Goal: Task Accomplishment & Management: Manage account settings

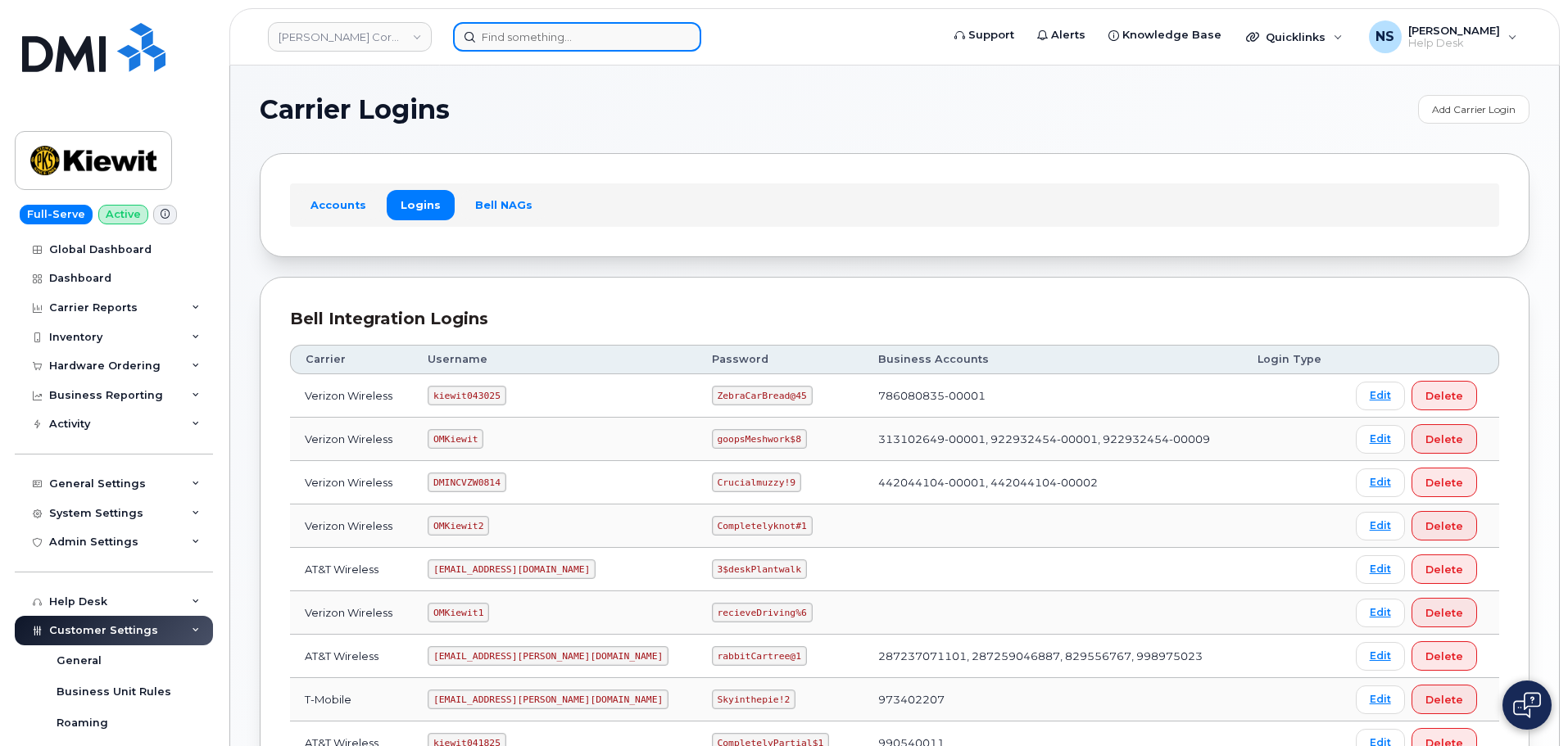
click at [521, 41] on input at bounding box center [577, 36] width 248 height 29
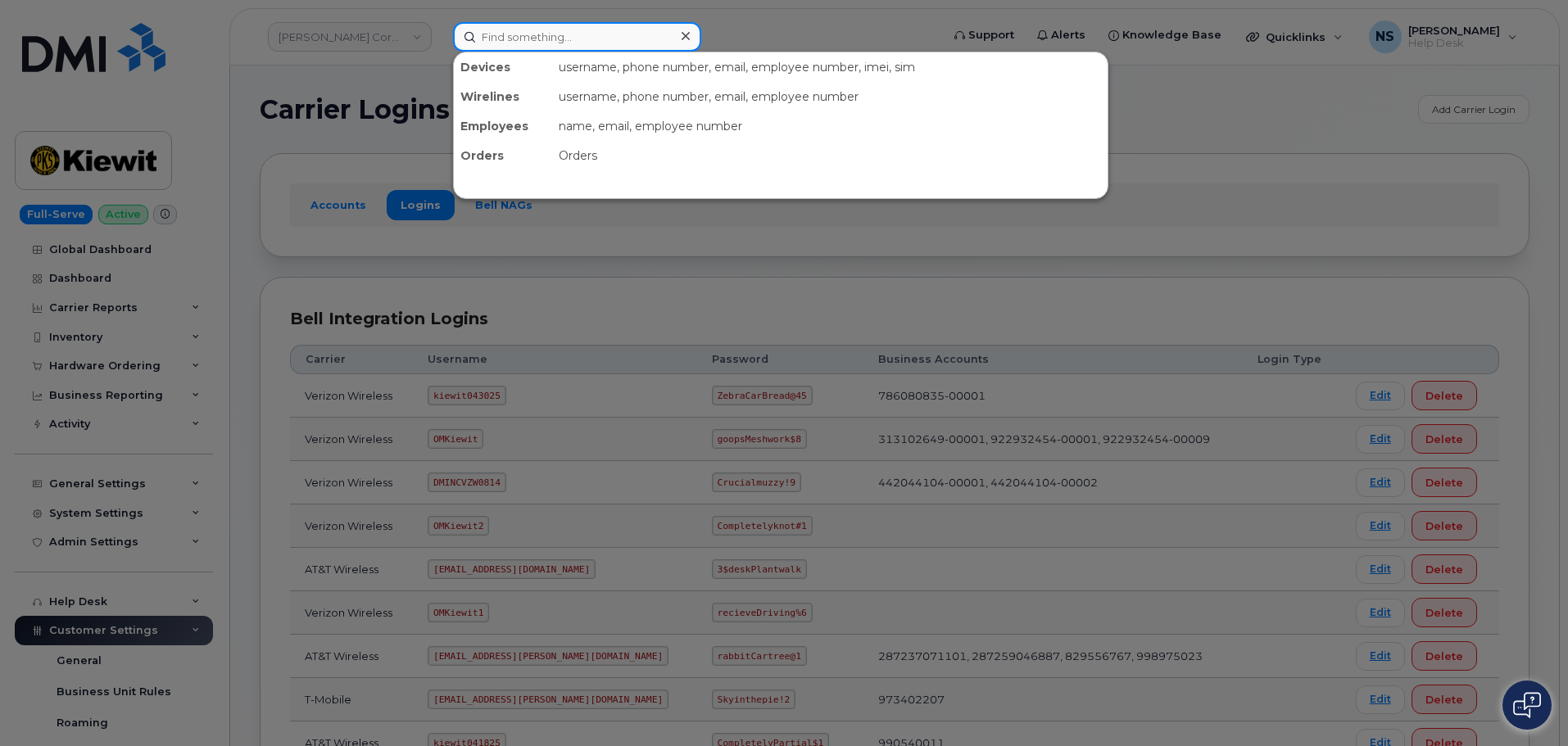
paste input "296510"
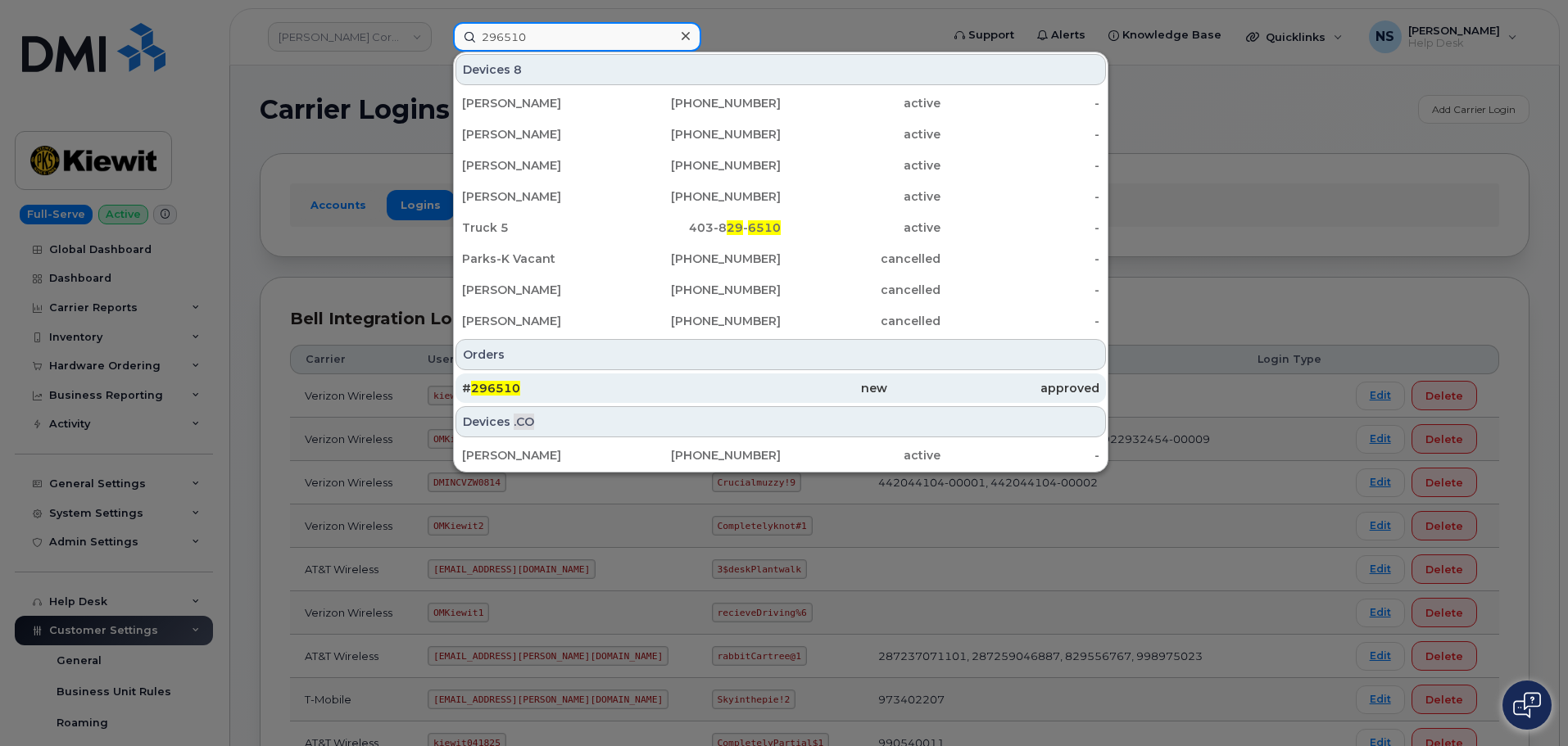
type input "296510"
click at [604, 386] on div "# 296510" at bounding box center [568, 387] width 212 height 16
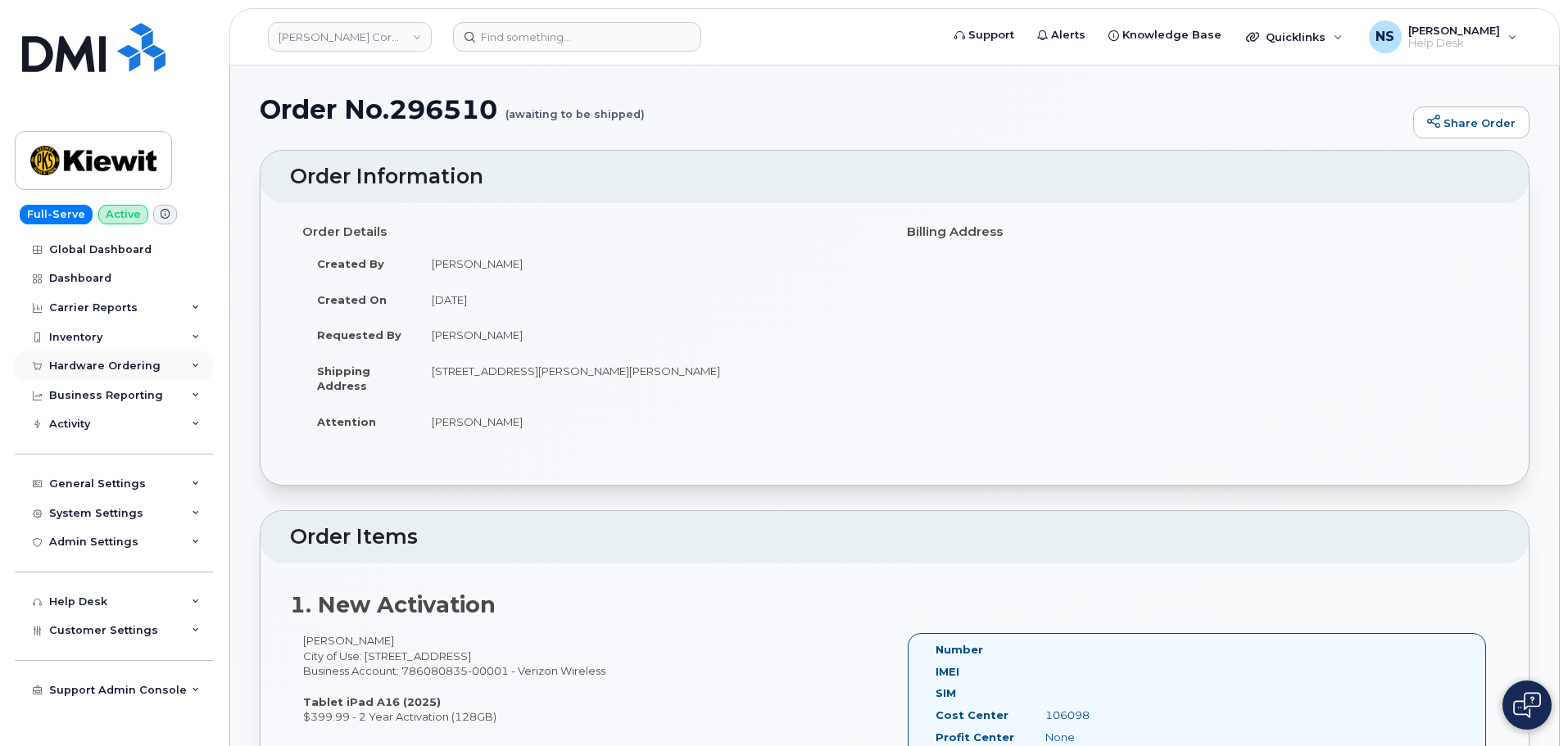
click at [113, 370] on div "Hardware Ordering" at bounding box center [104, 366] width 111 height 13
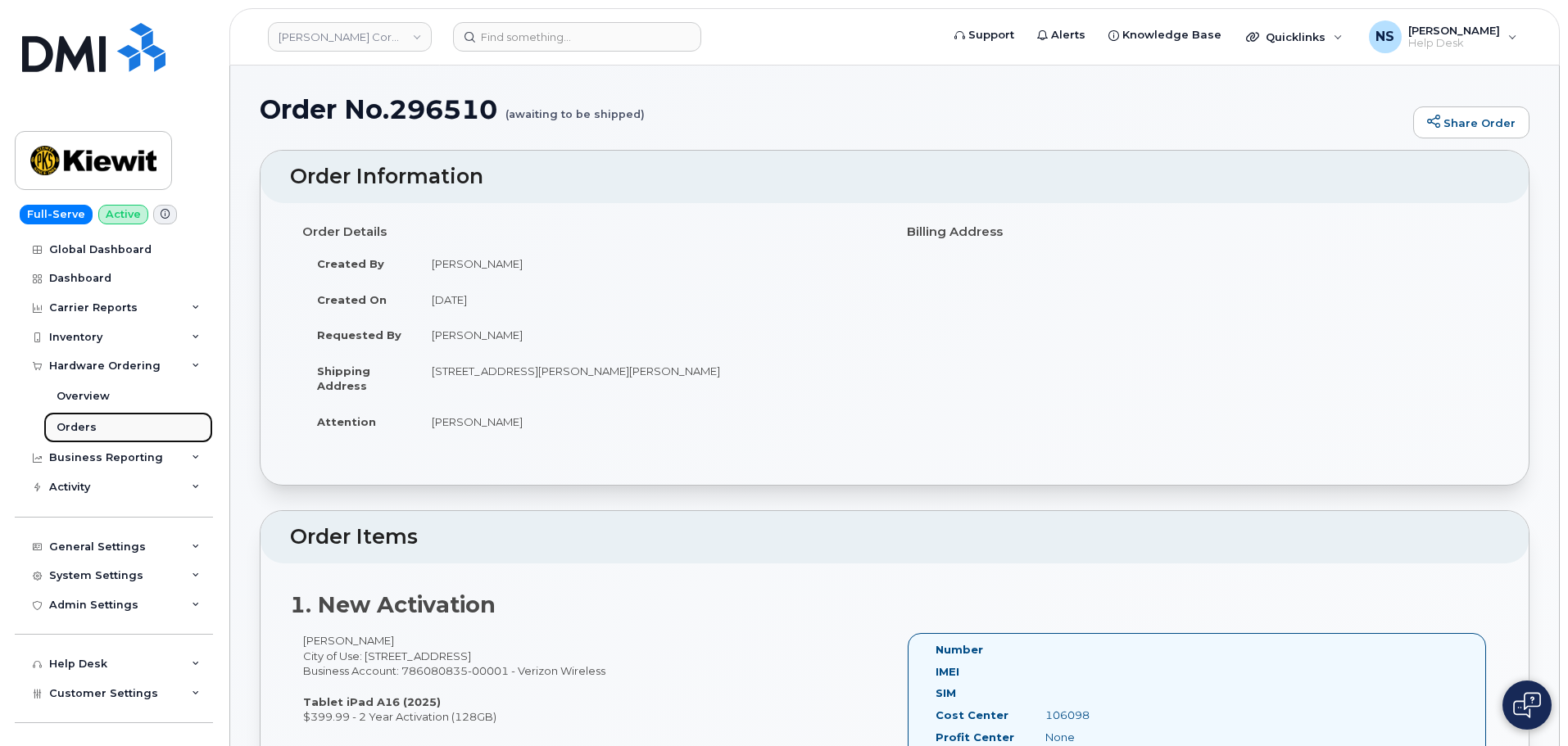
click at [110, 429] on link "Orders" at bounding box center [128, 427] width 169 height 31
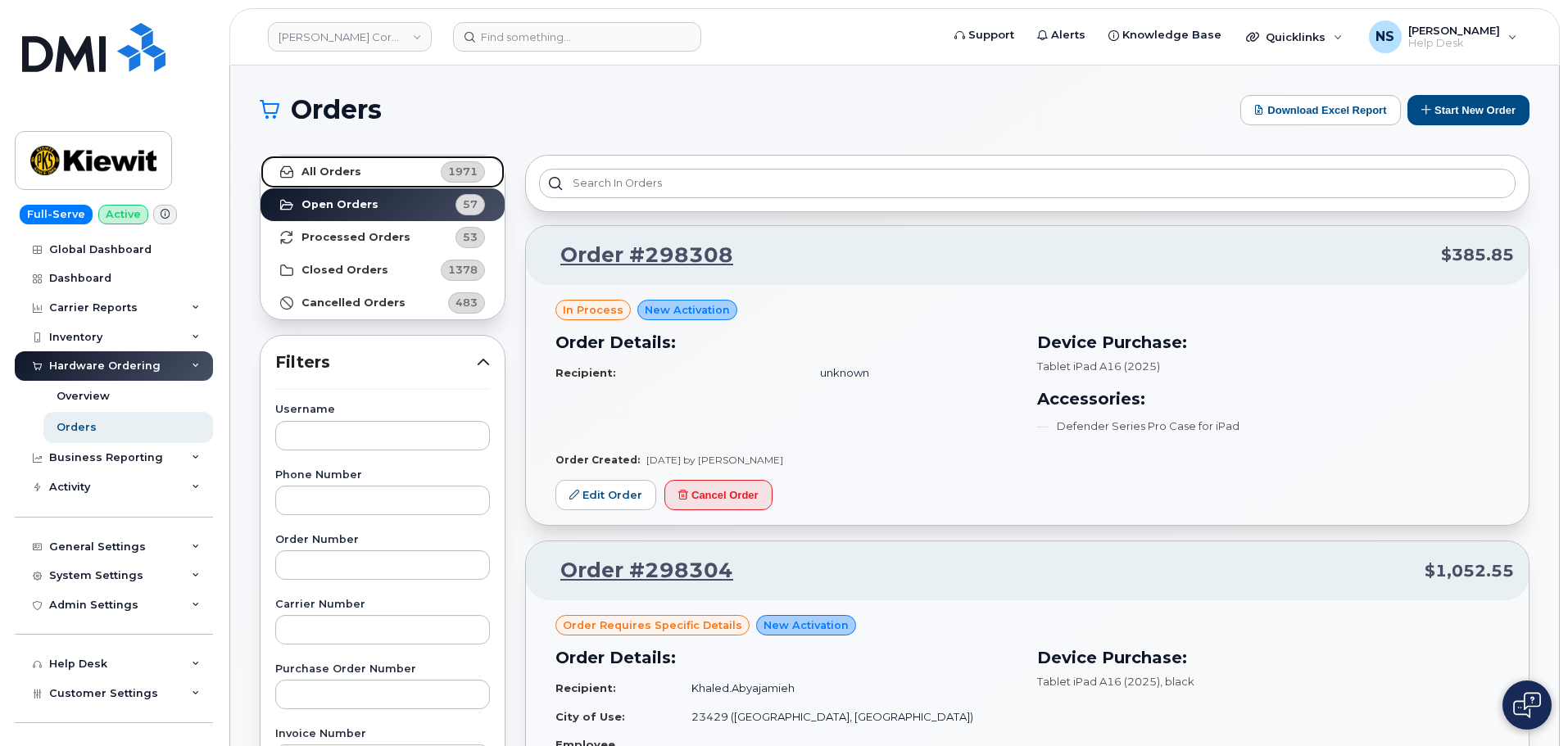
click at [458, 177] on span "1971" at bounding box center [462, 172] width 29 height 15
click at [435, 166] on link "All Orders 1971" at bounding box center [382, 172] width 244 height 33
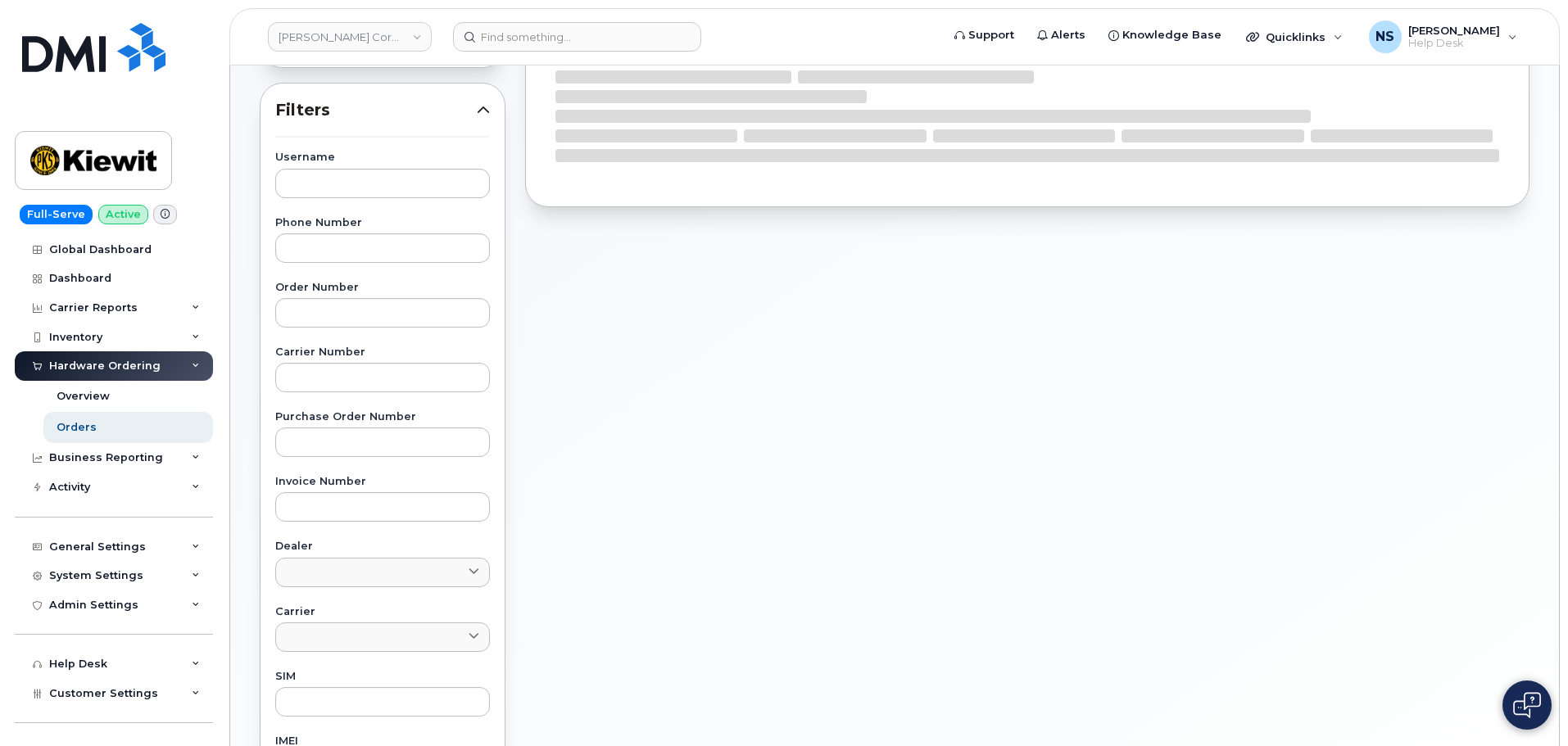
scroll to position [492, 0]
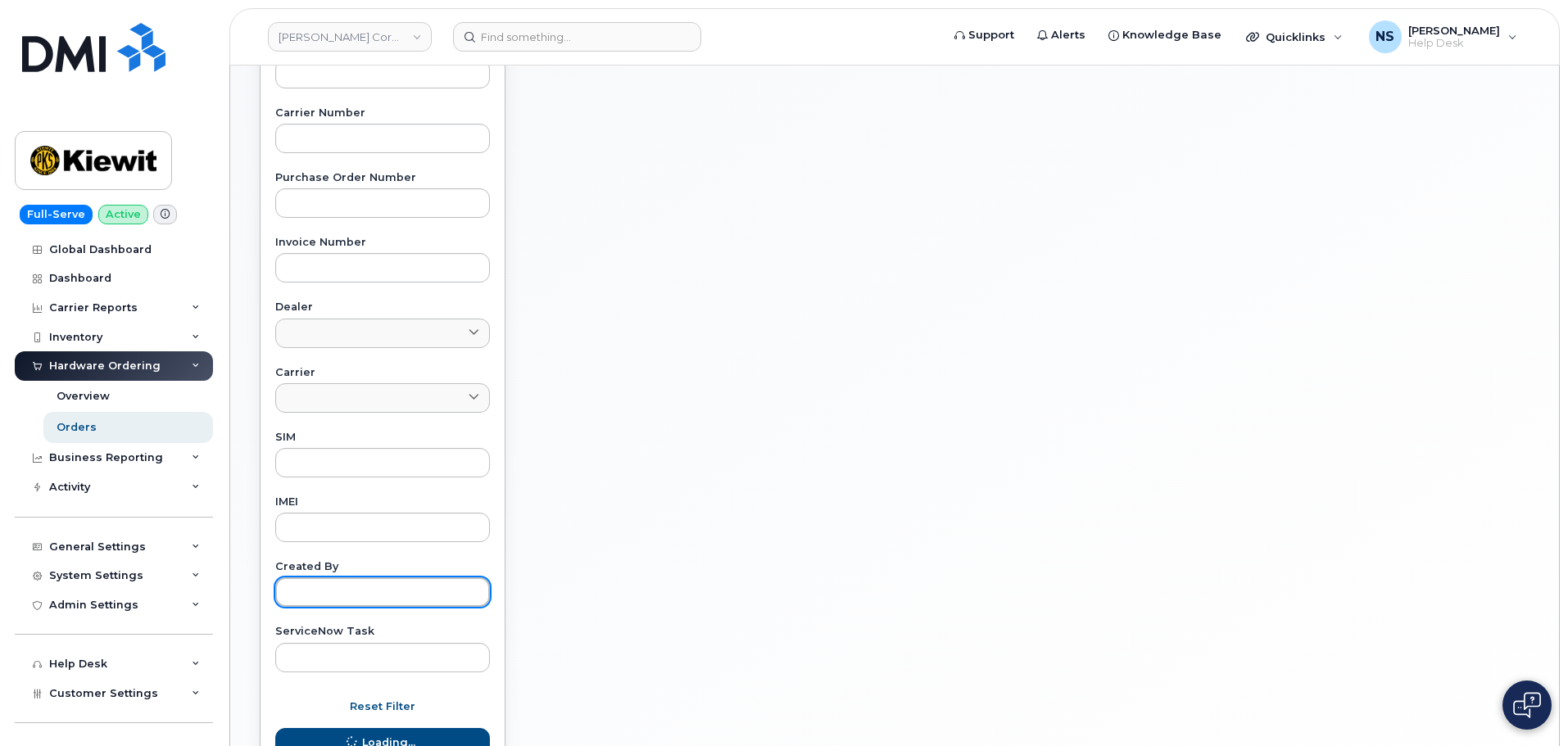
click at [356, 600] on input "text" at bounding box center [382, 592] width 215 height 29
paste input "296510"
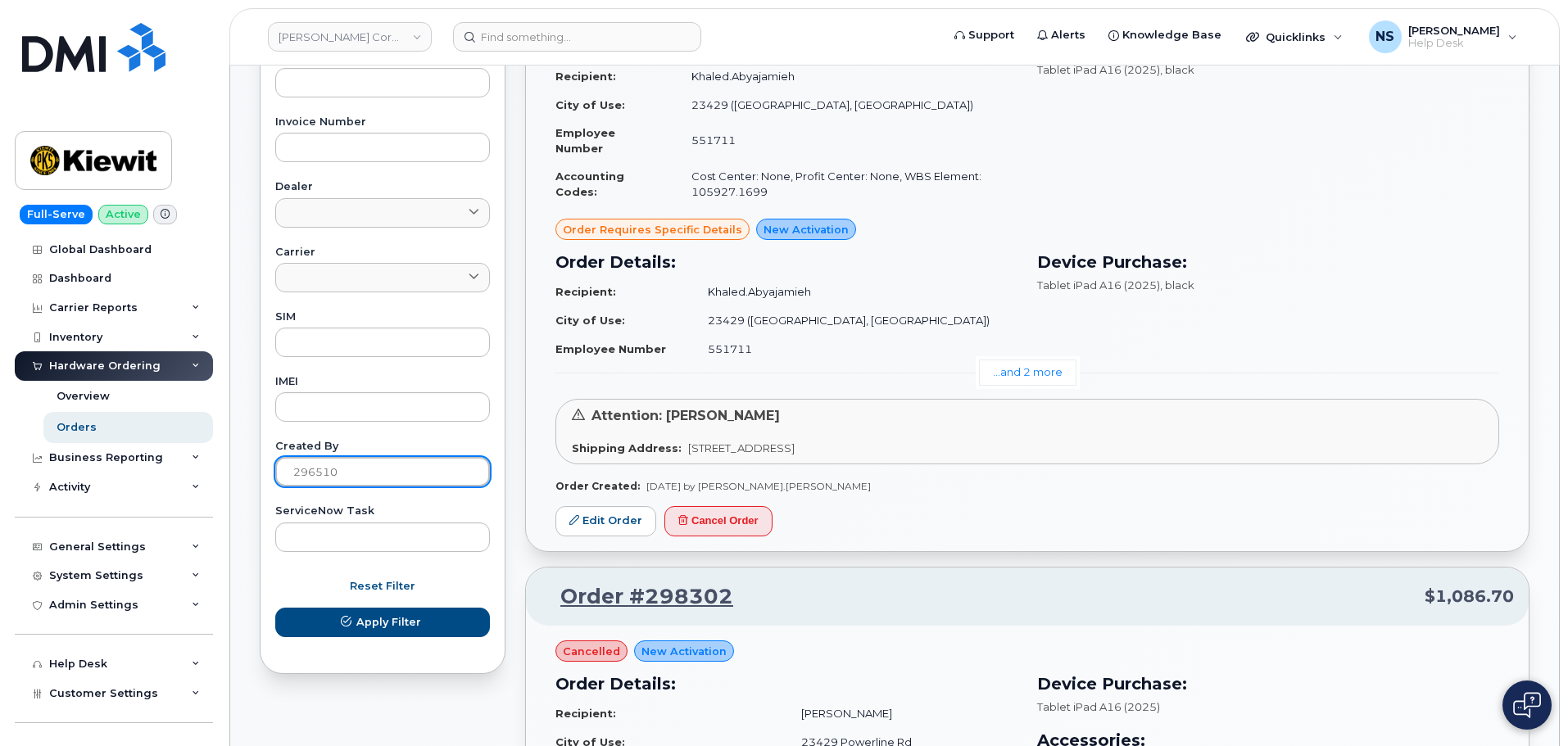
scroll to position [738, 0]
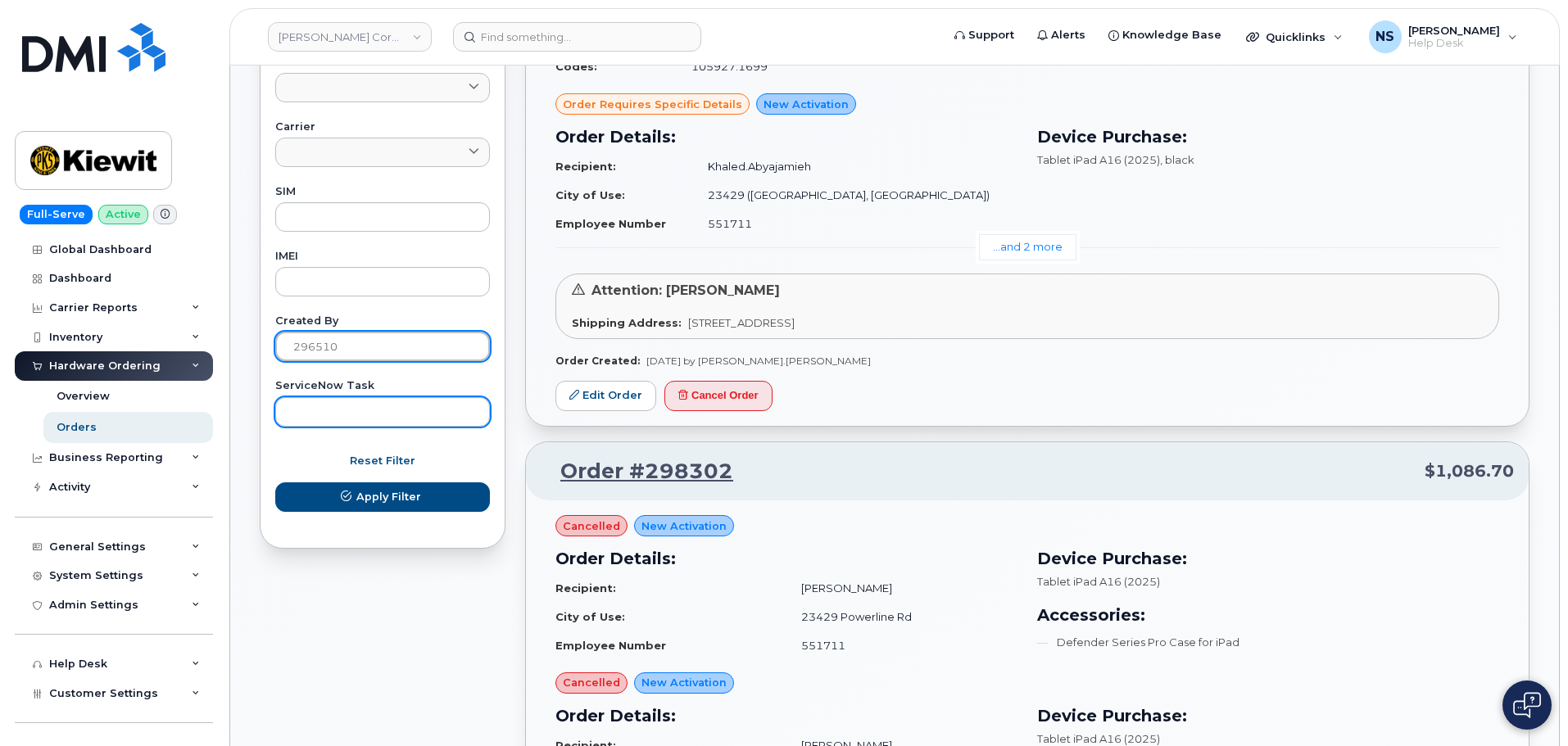
type input "296510"
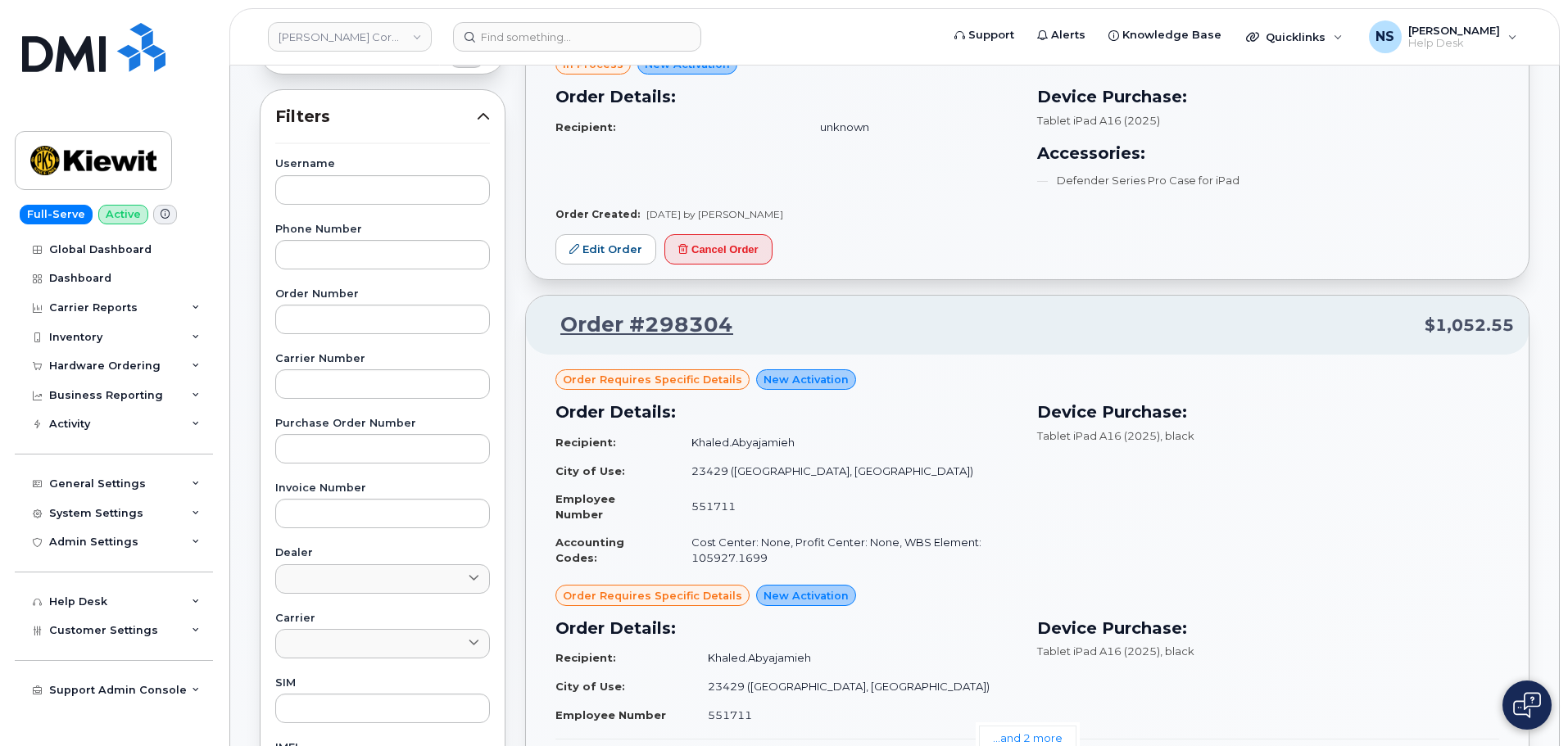
scroll to position [328, 0]
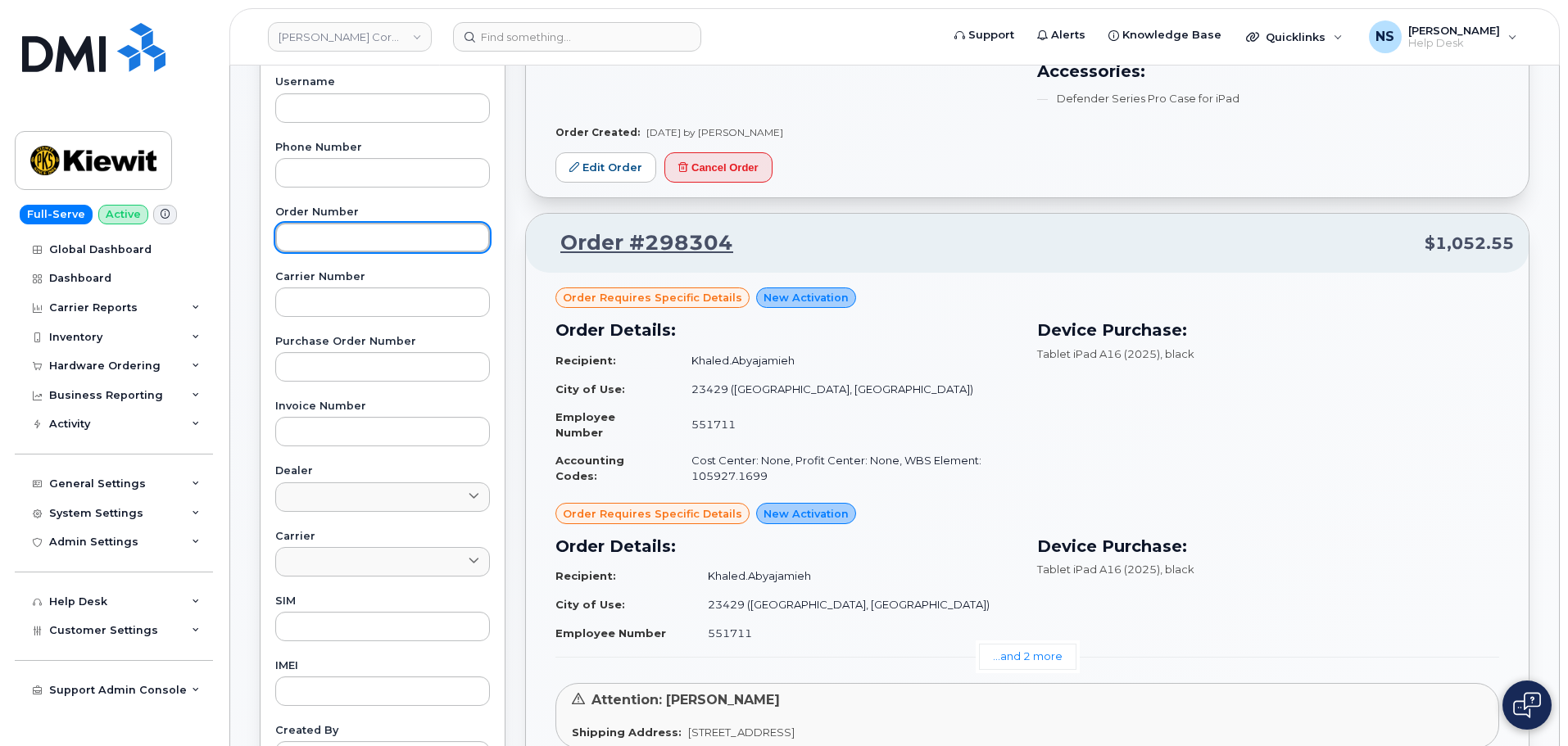
drag, startPoint x: 378, startPoint y: 236, endPoint x: 376, endPoint y: 256, distance: 20.1
click at [377, 234] on input "text" at bounding box center [382, 237] width 215 height 29
paste input "296510"
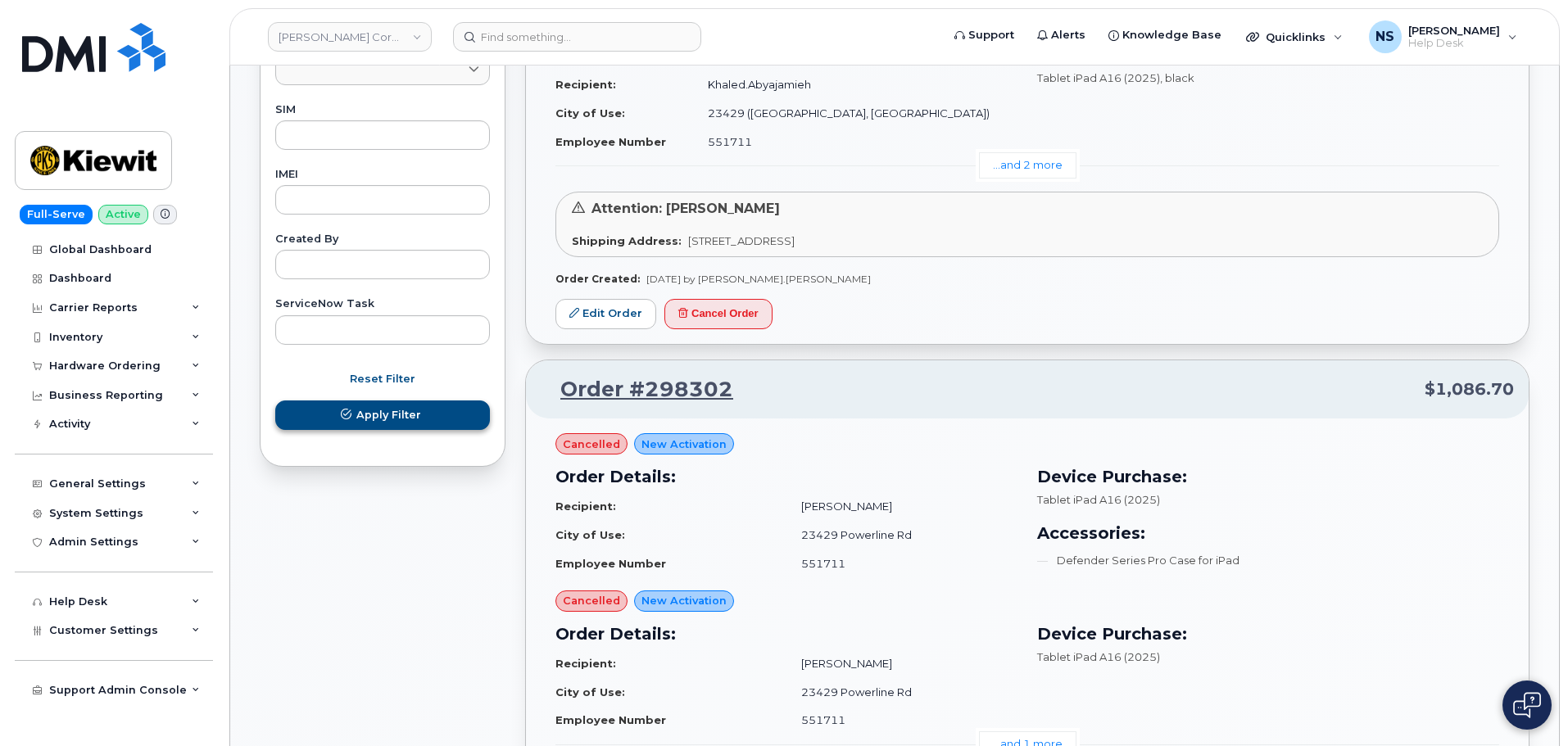
type input "296510"
click at [353, 428] on button "Apply Filter" at bounding box center [382, 415] width 215 height 29
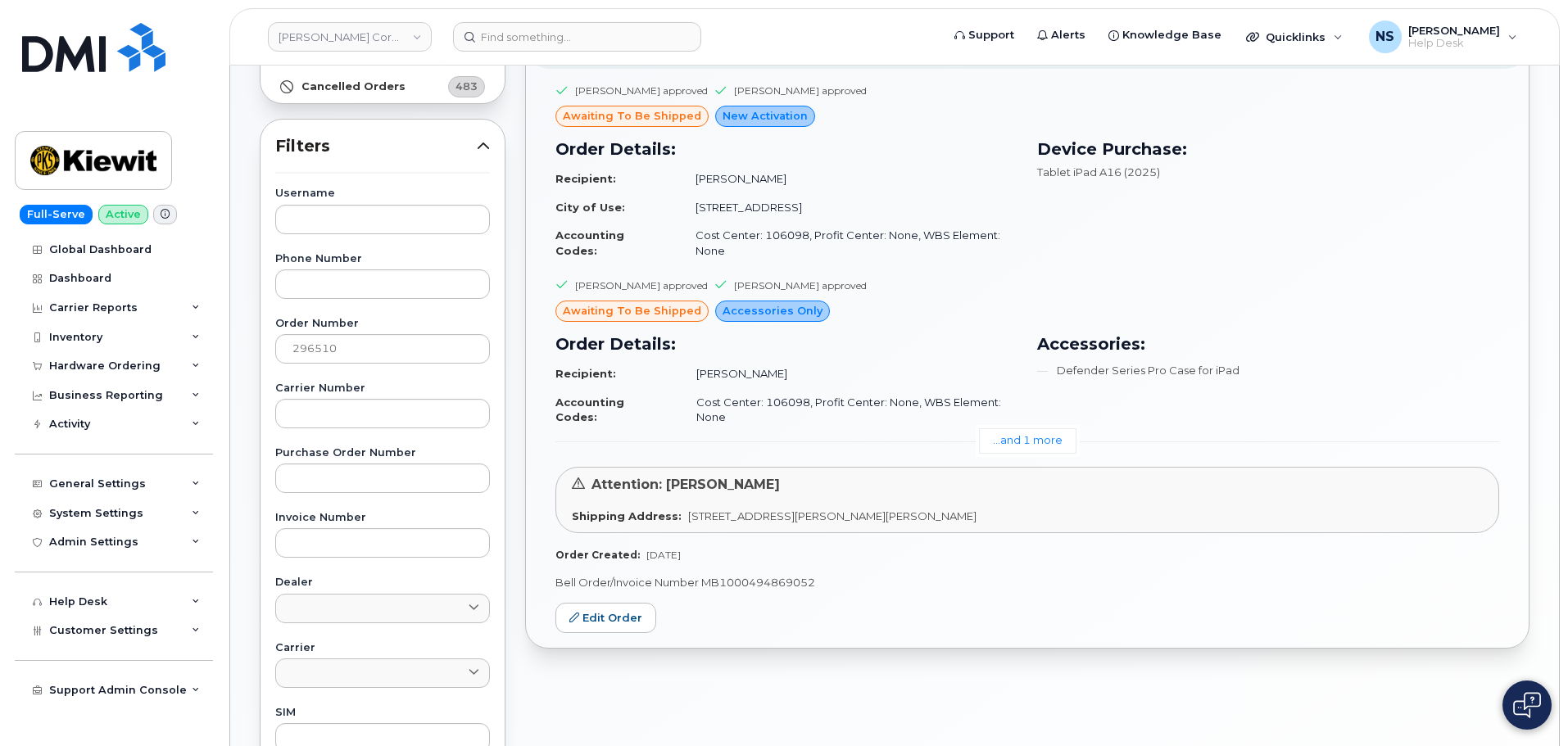
scroll to position [409, 0]
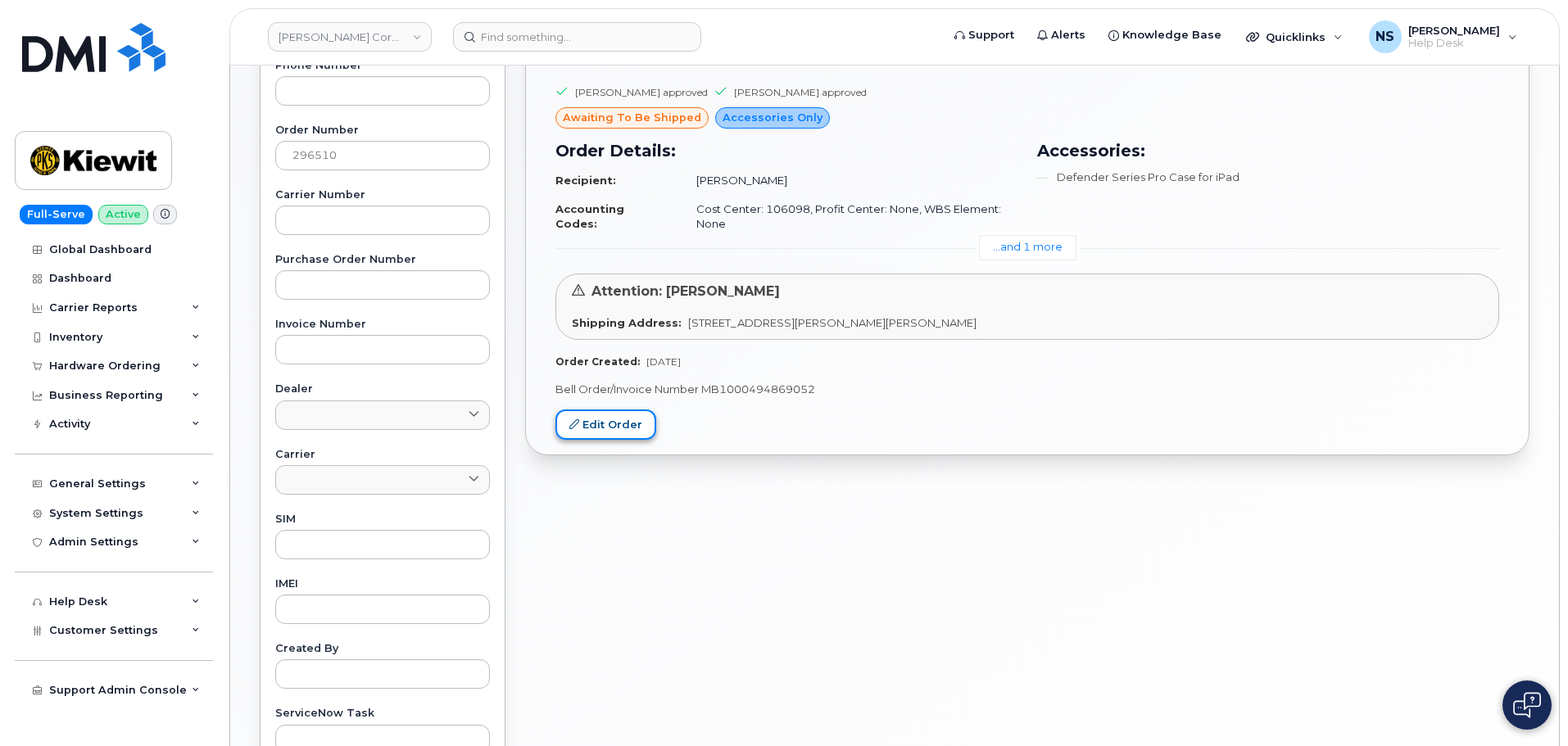
click at [612, 431] on link "Edit Order" at bounding box center [606, 424] width 101 height 30
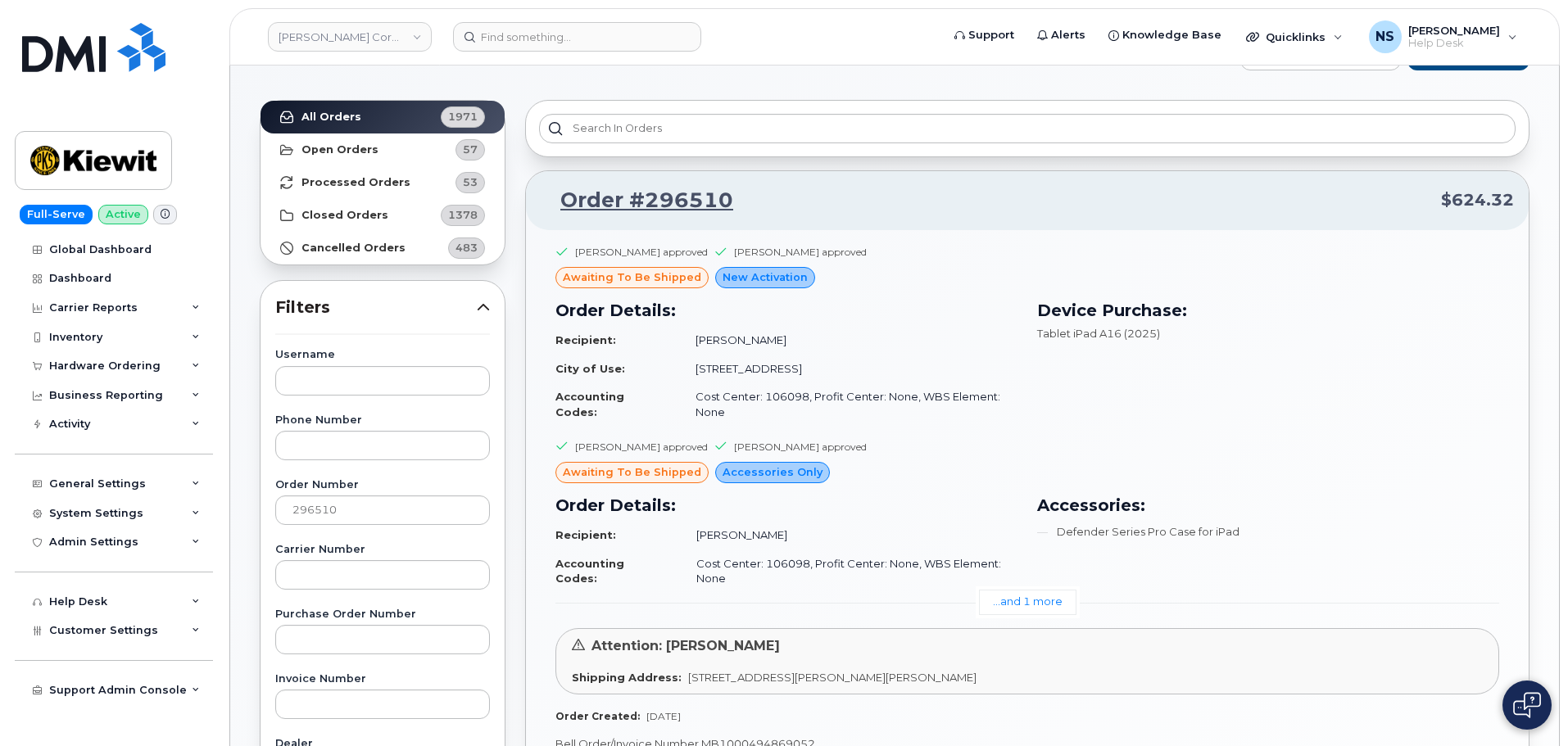
scroll to position [0, 0]
